Goal: Information Seeking & Learning: Compare options

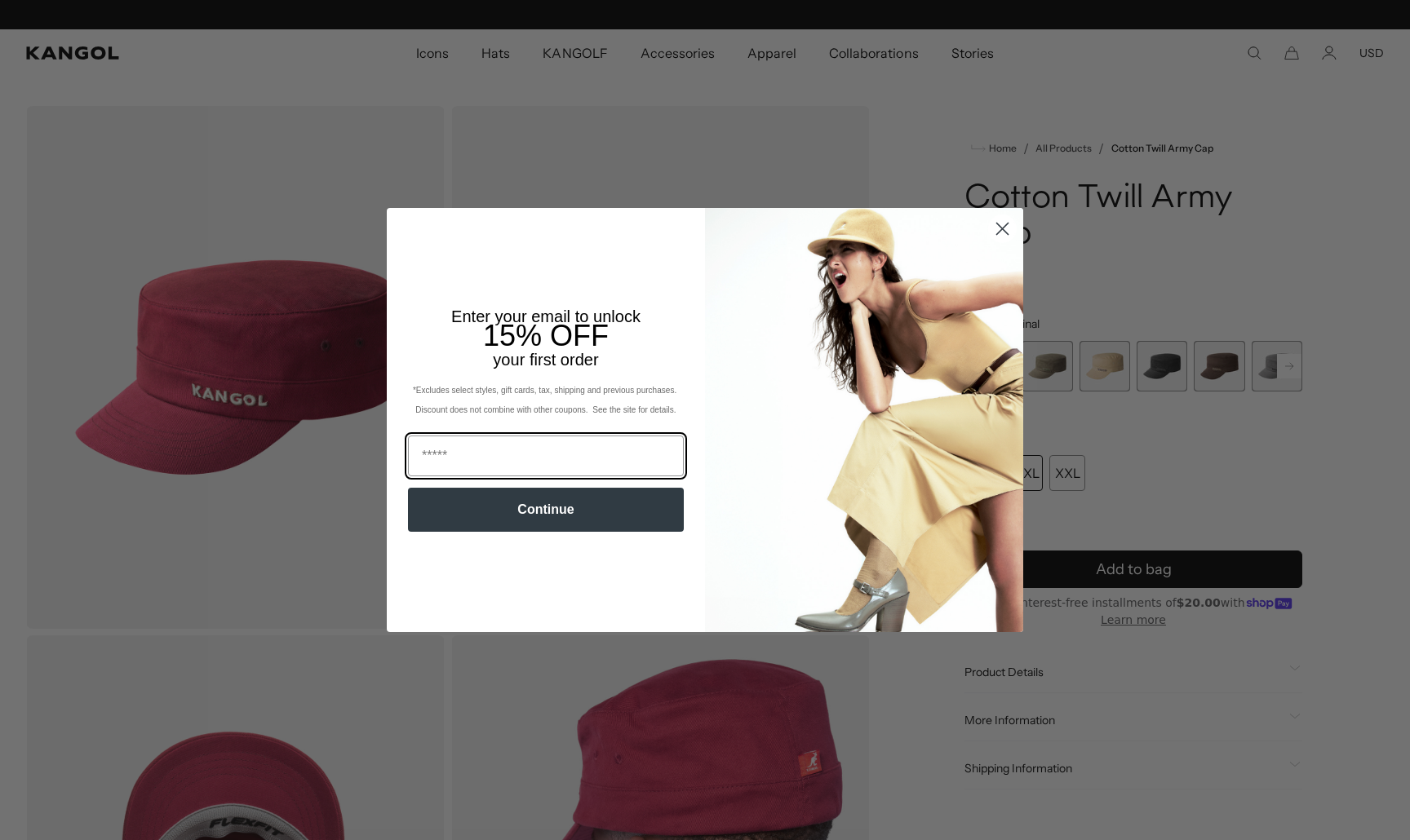
scroll to position [0, 336]
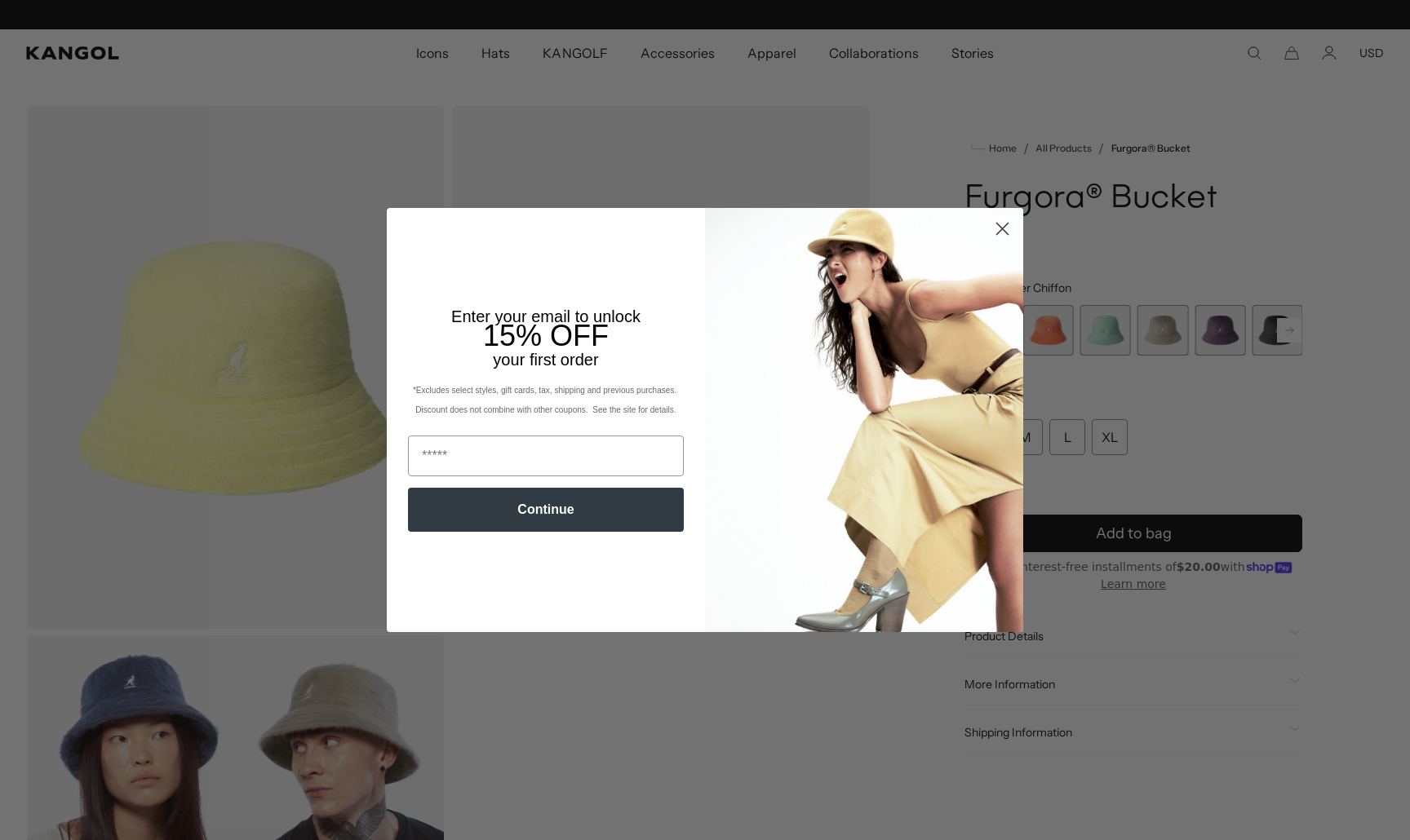
scroll to position [0, 336]
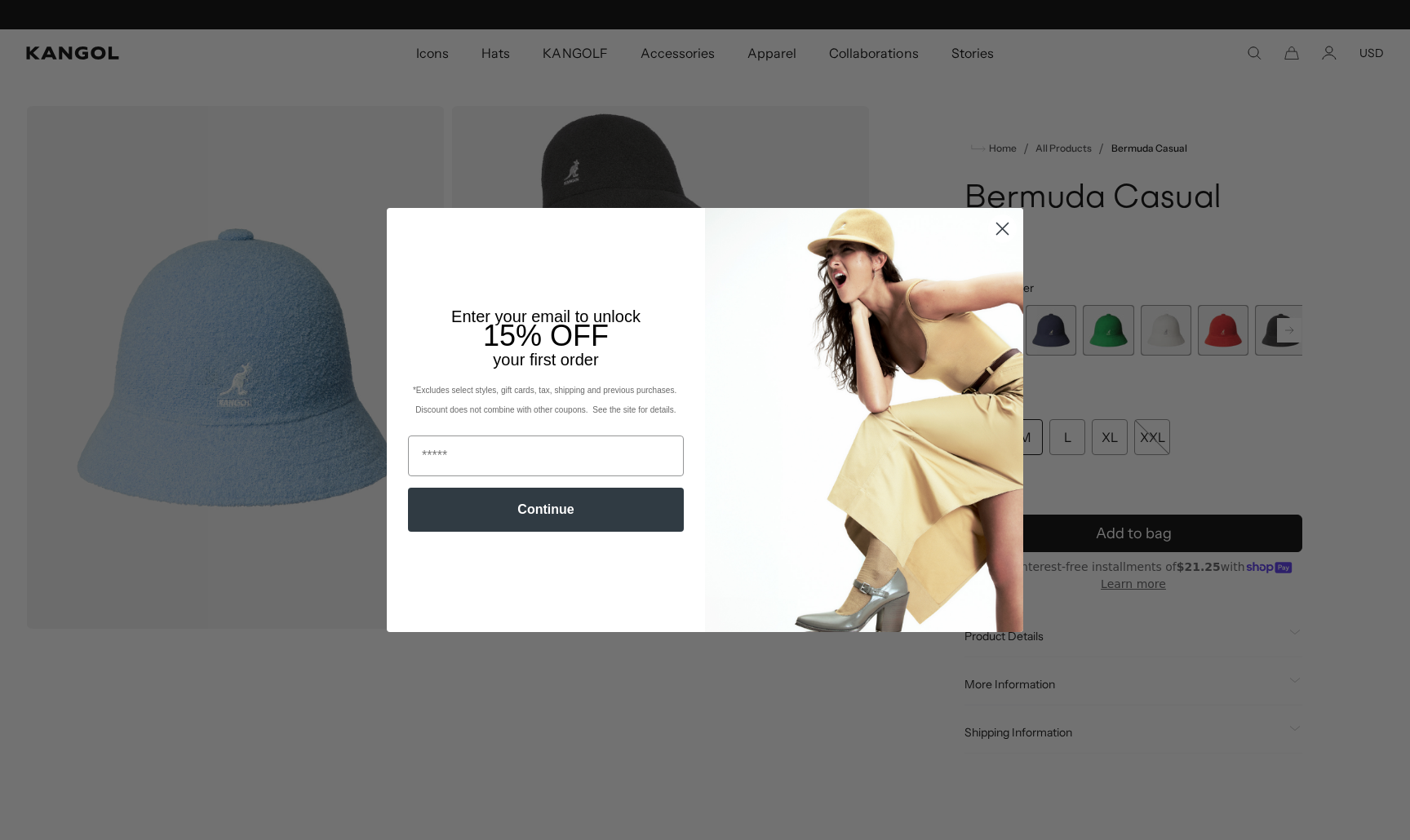
scroll to position [0, 336]
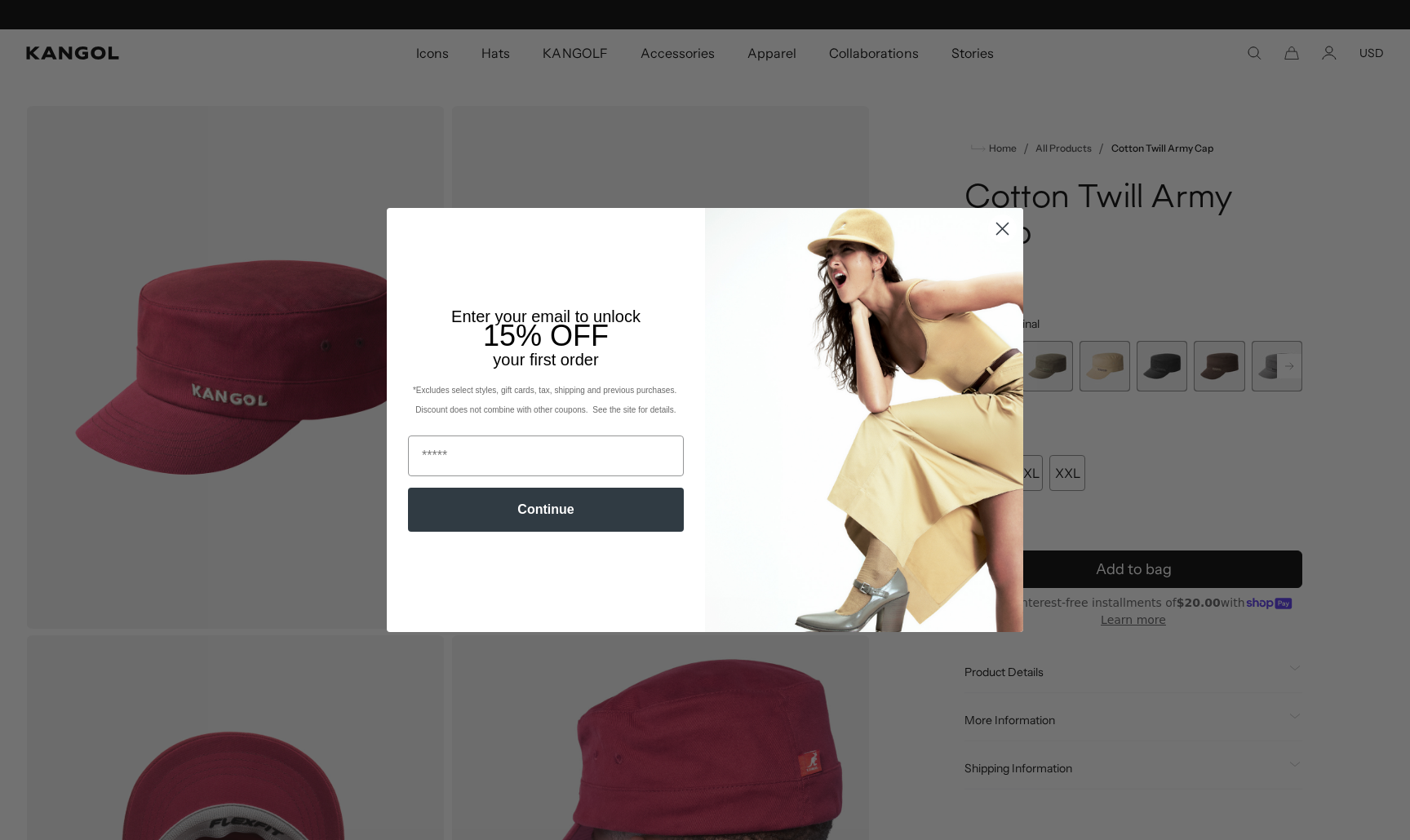
scroll to position [0, 336]
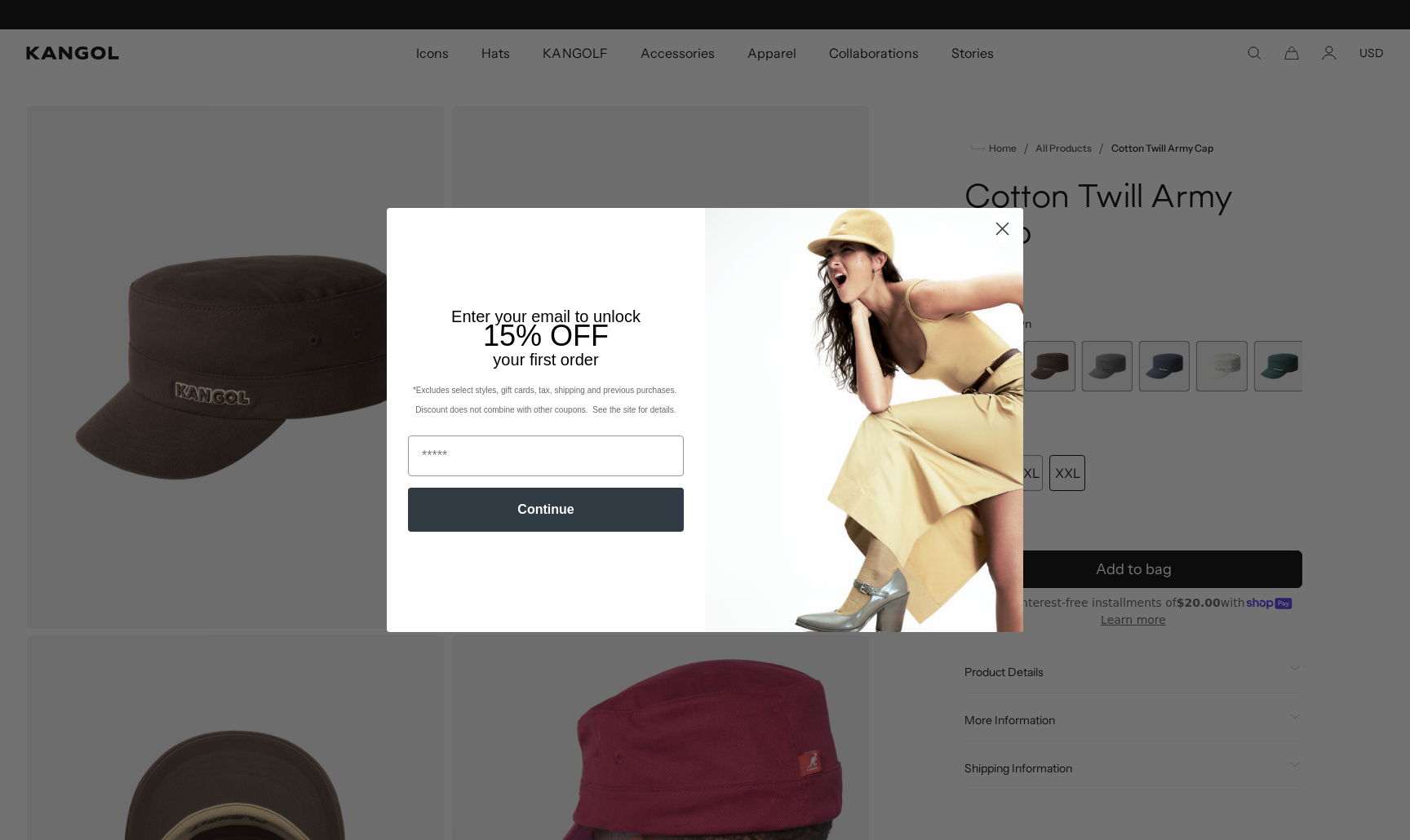
scroll to position [0, 336]
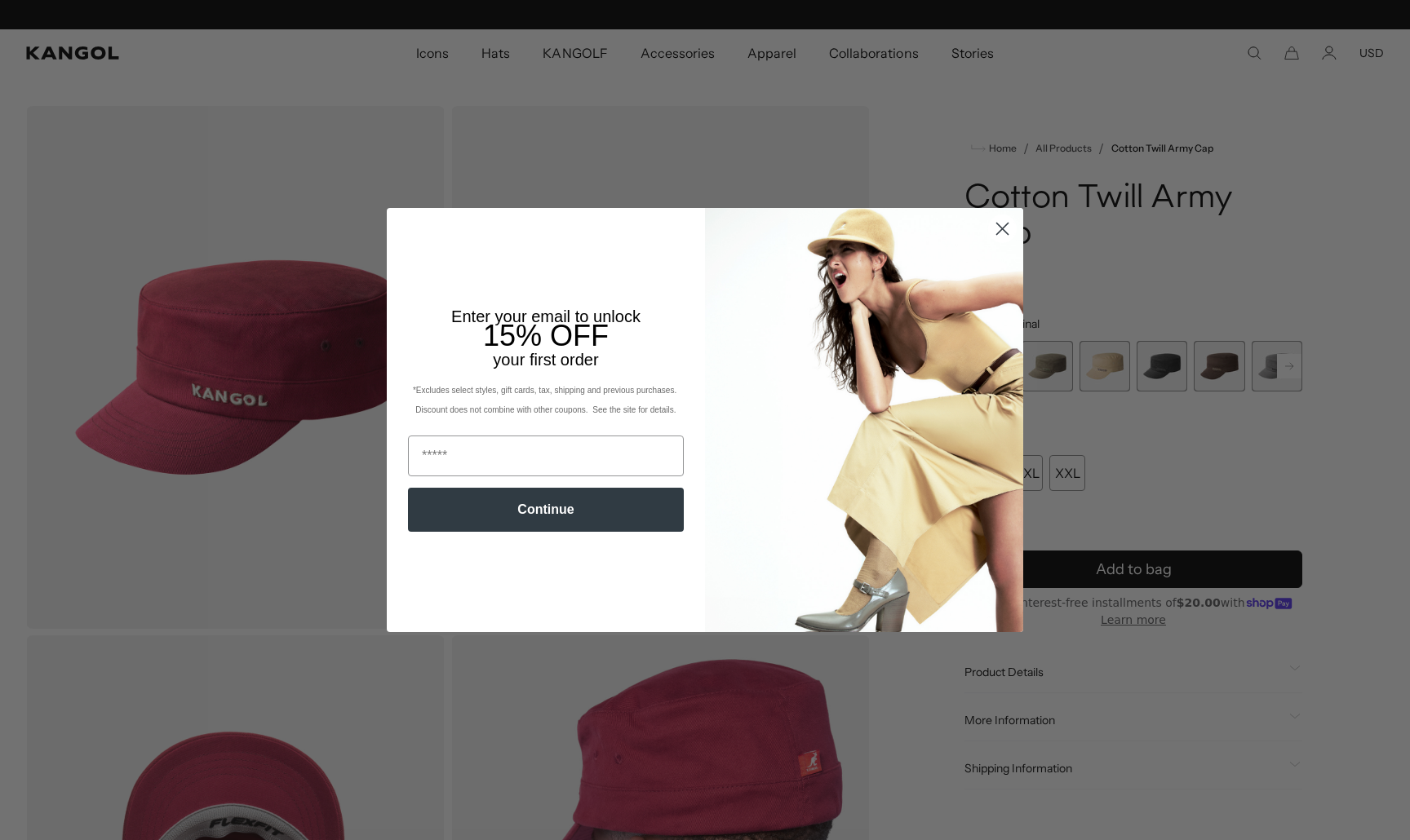
scroll to position [0, 336]
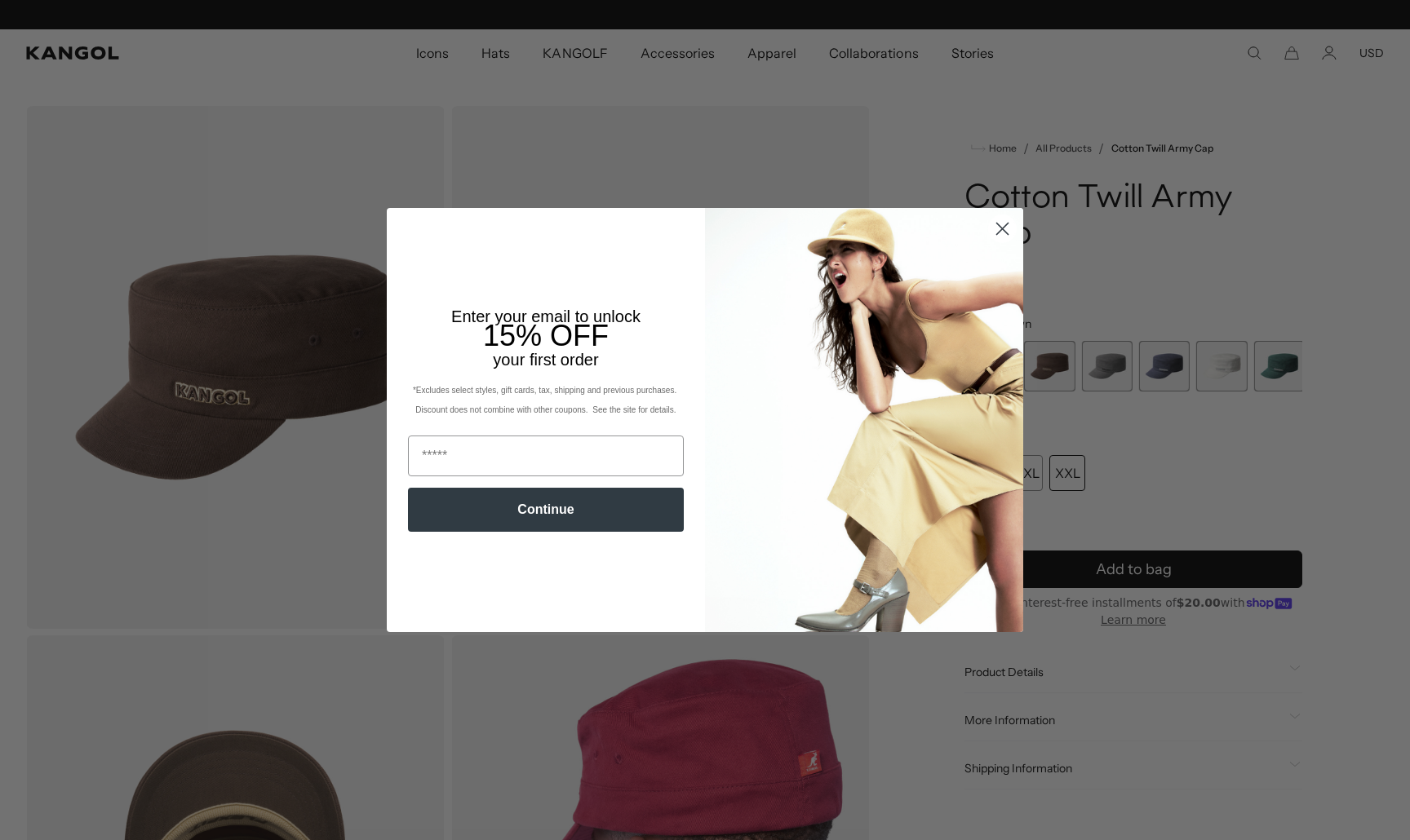
scroll to position [0, 336]
